Goal: Task Accomplishment & Management: Complete application form

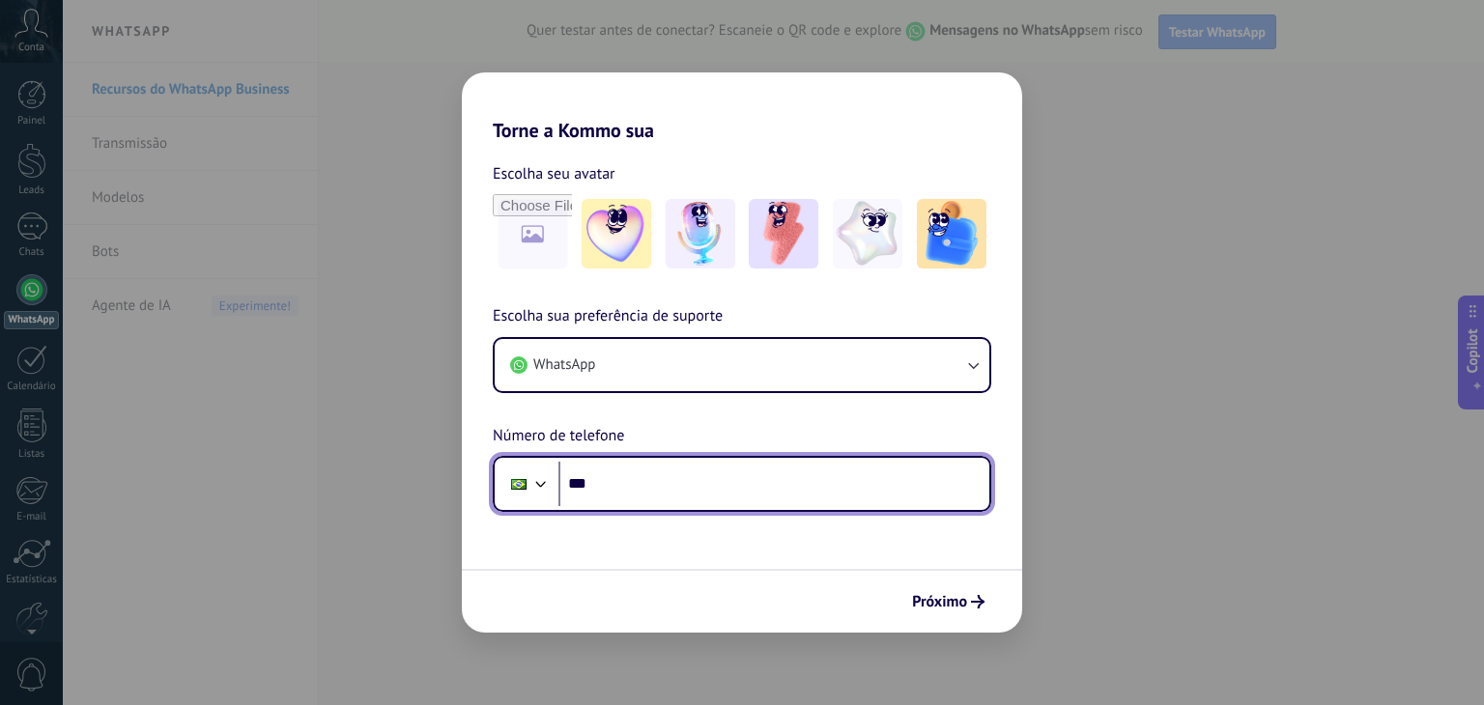
click at [673, 476] on input "***" at bounding box center [774, 484] width 431 height 44
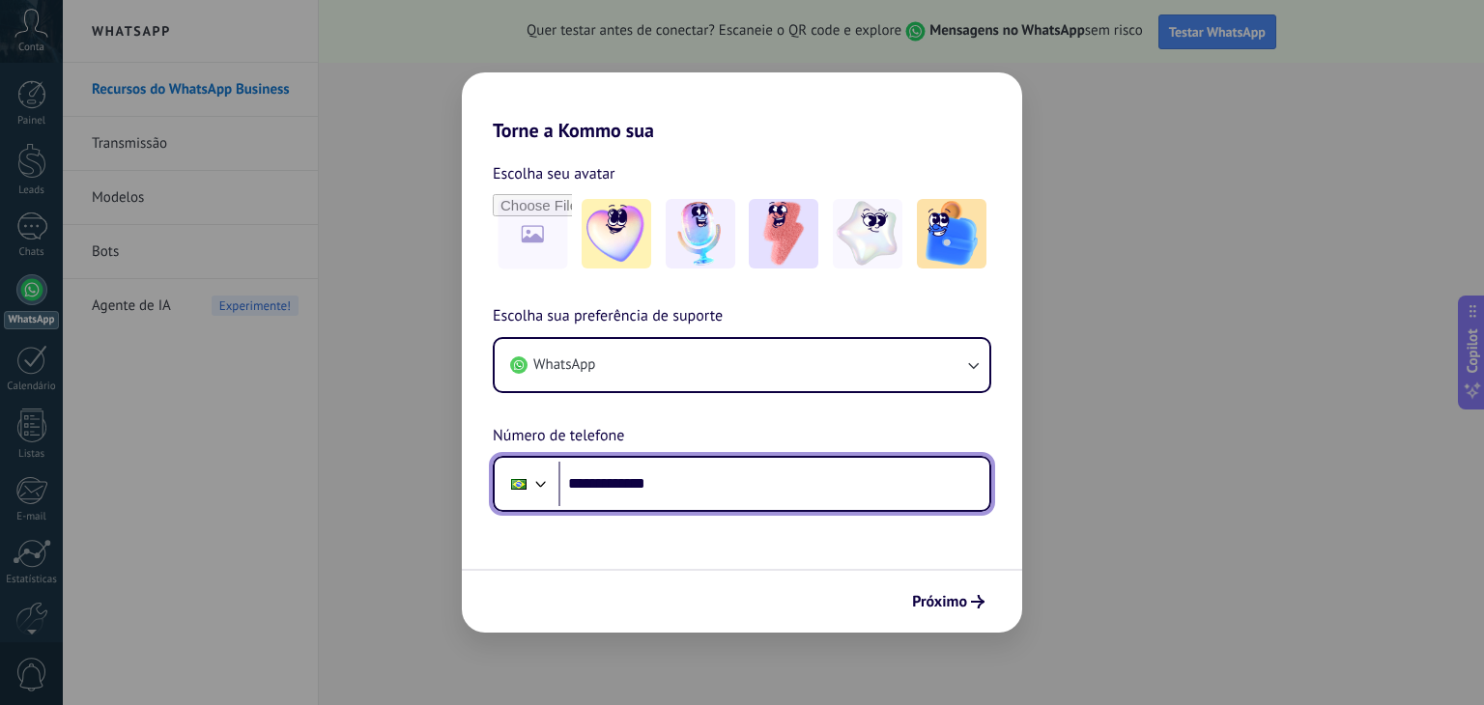
type input "**********"
